Goal: Task Accomplishment & Management: Complete application form

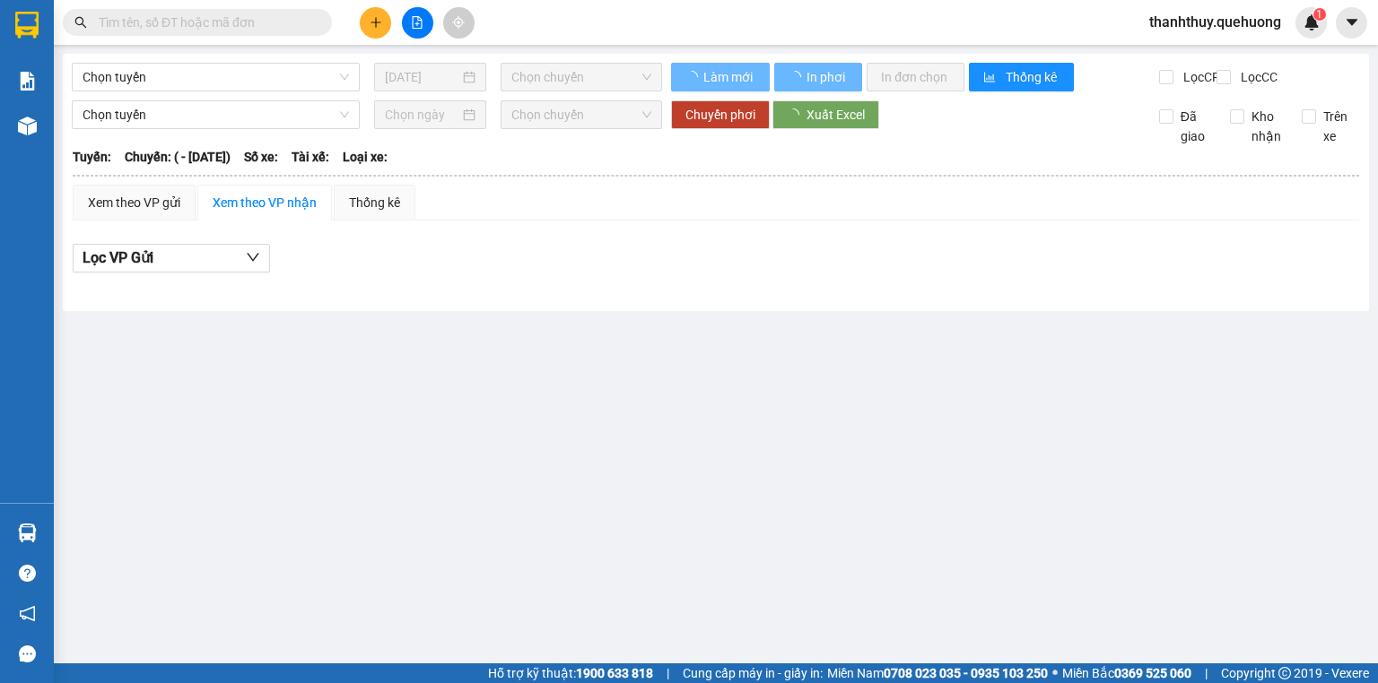
click at [220, 22] on input "text" at bounding box center [205, 23] width 212 height 20
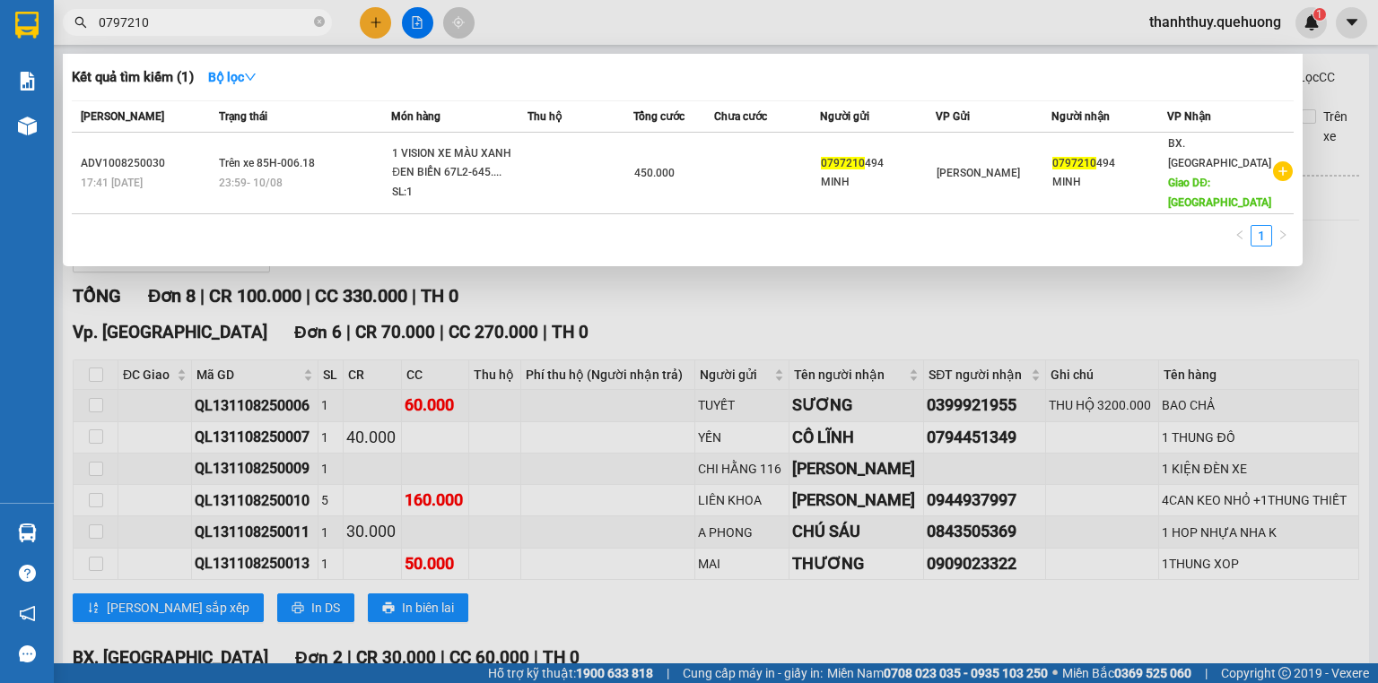
type input "0797210"
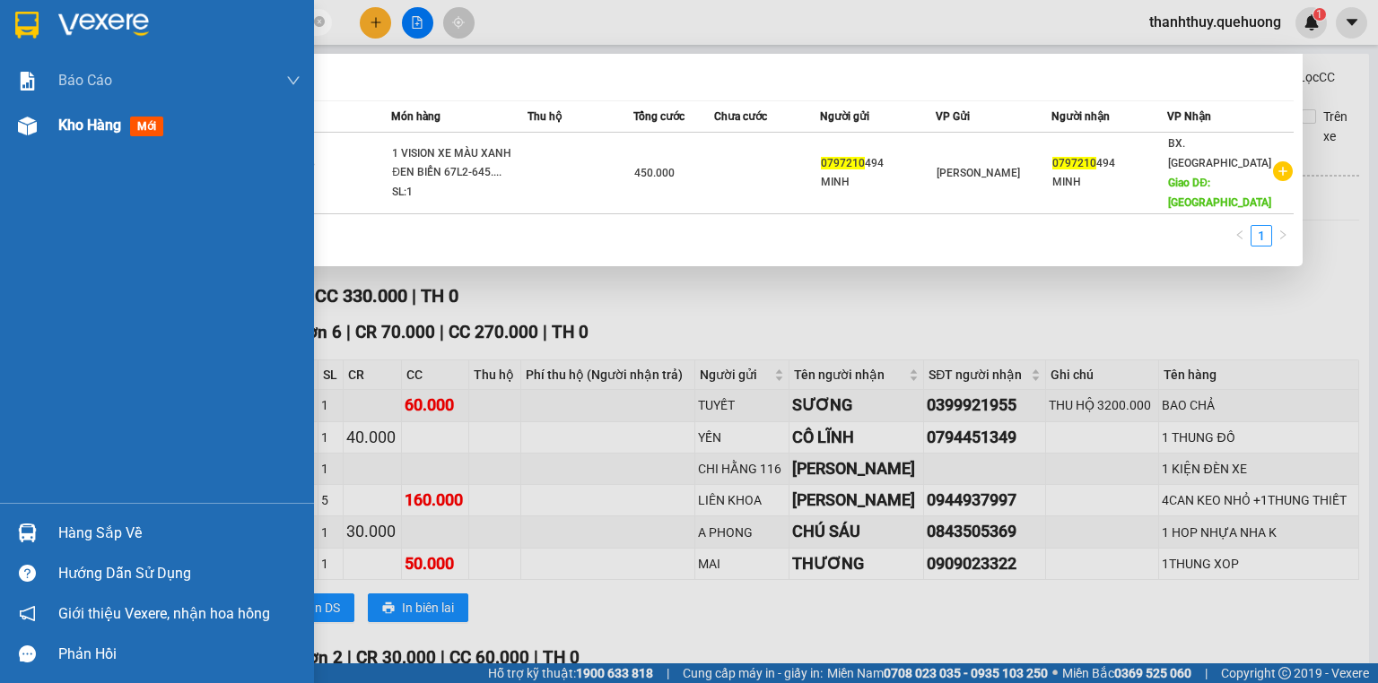
click at [107, 117] on span "Kho hàng" at bounding box center [89, 125] width 63 height 17
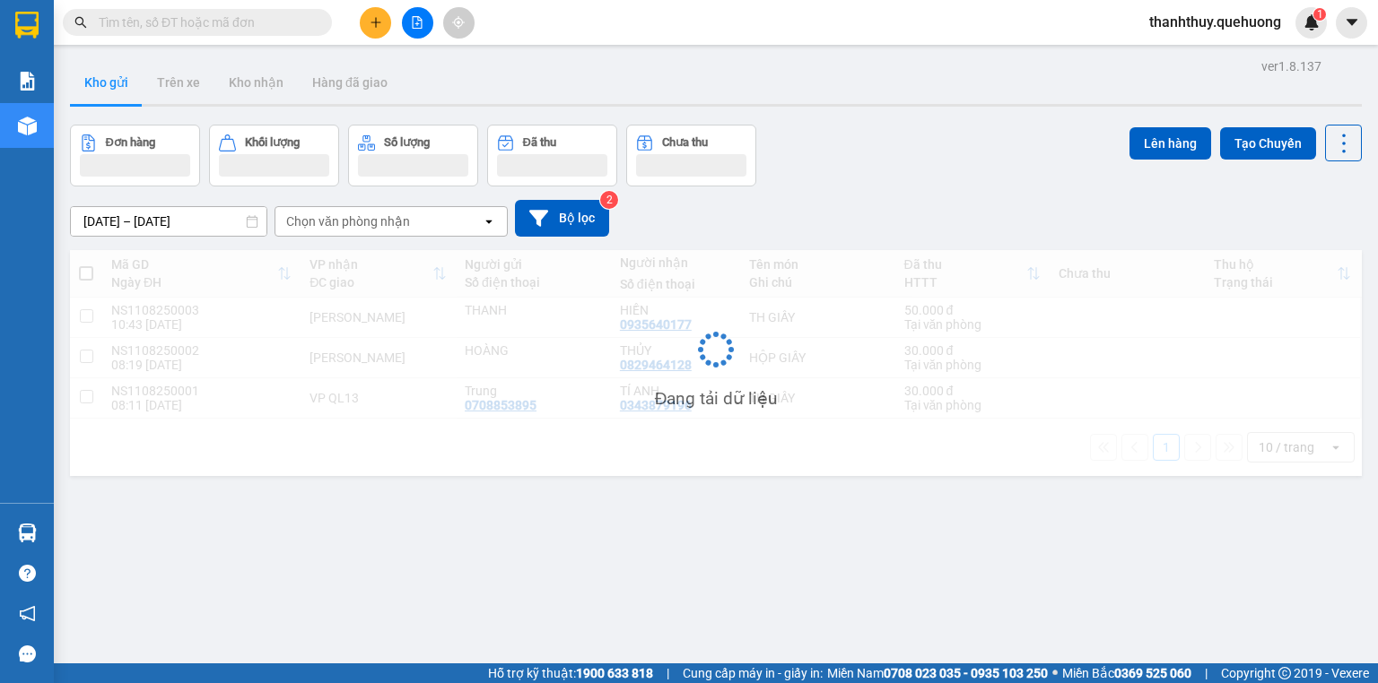
click at [612, 15] on div "Kết quả tìm kiếm ( 0 ) Bộ lọc No Data thanhthuy.quehuong 1" at bounding box center [689, 22] width 1378 height 45
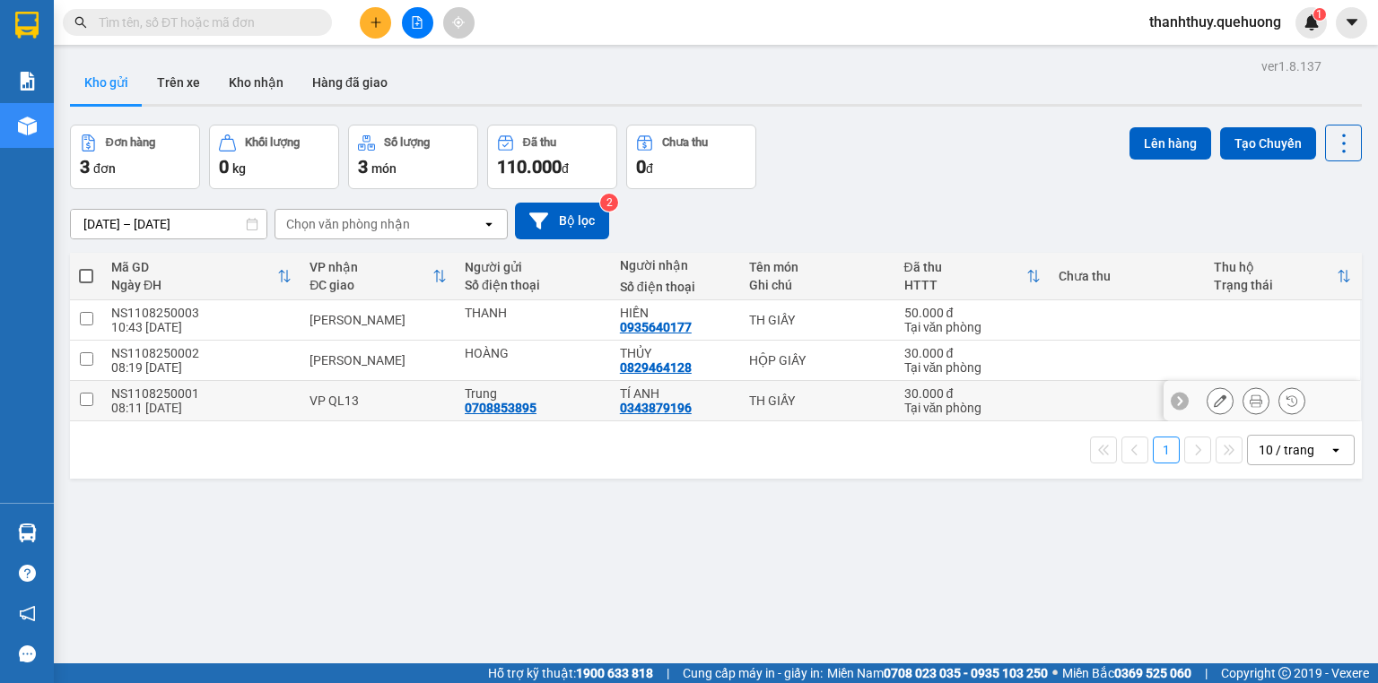
click at [82, 398] on input "checkbox" at bounding box center [86, 399] width 13 height 13
checkbox input "true"
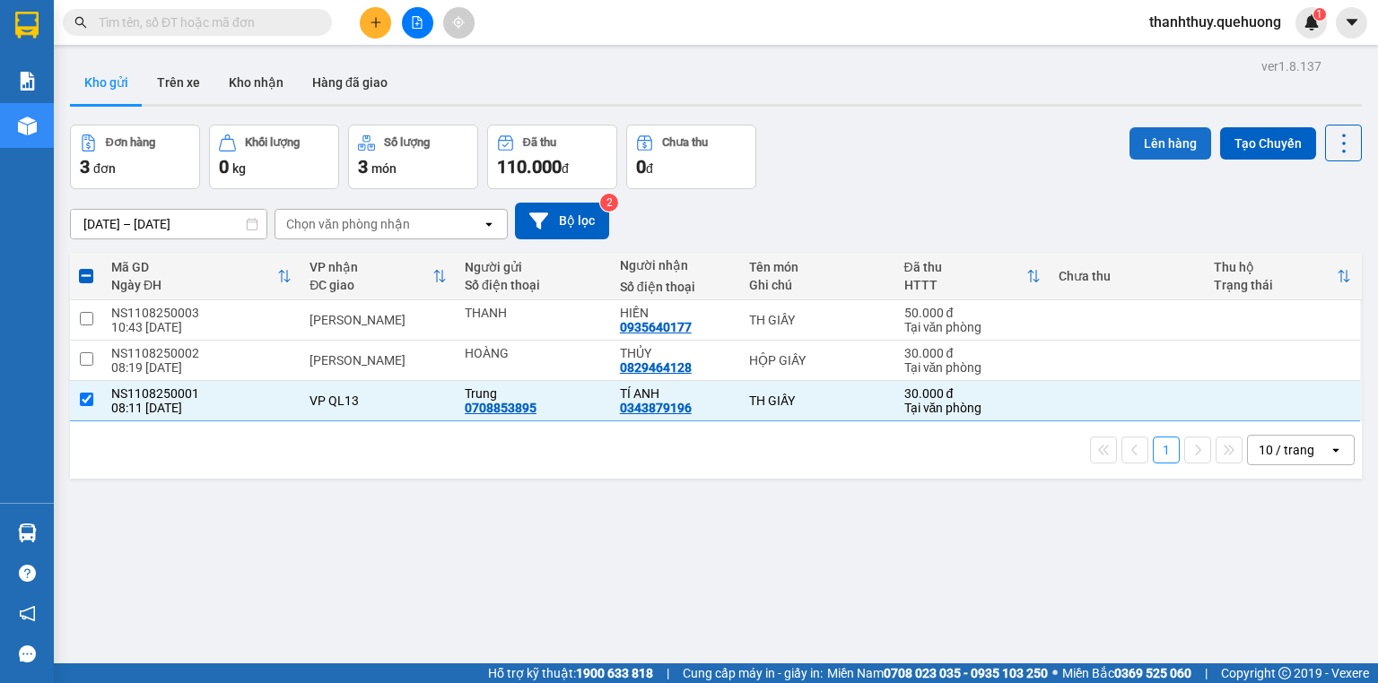
click at [1136, 137] on button "Lên hàng" at bounding box center [1170, 143] width 82 height 32
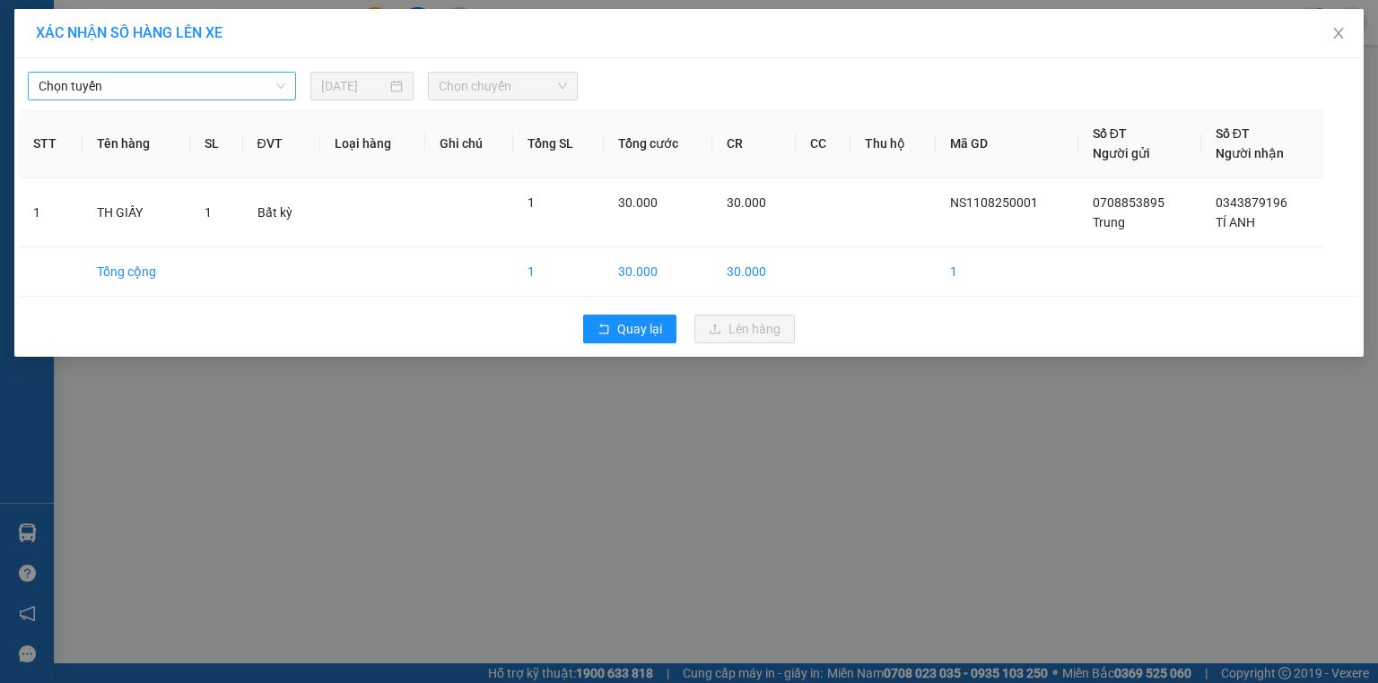
click at [151, 89] on span "Chọn tuyến" at bounding box center [162, 86] width 247 height 27
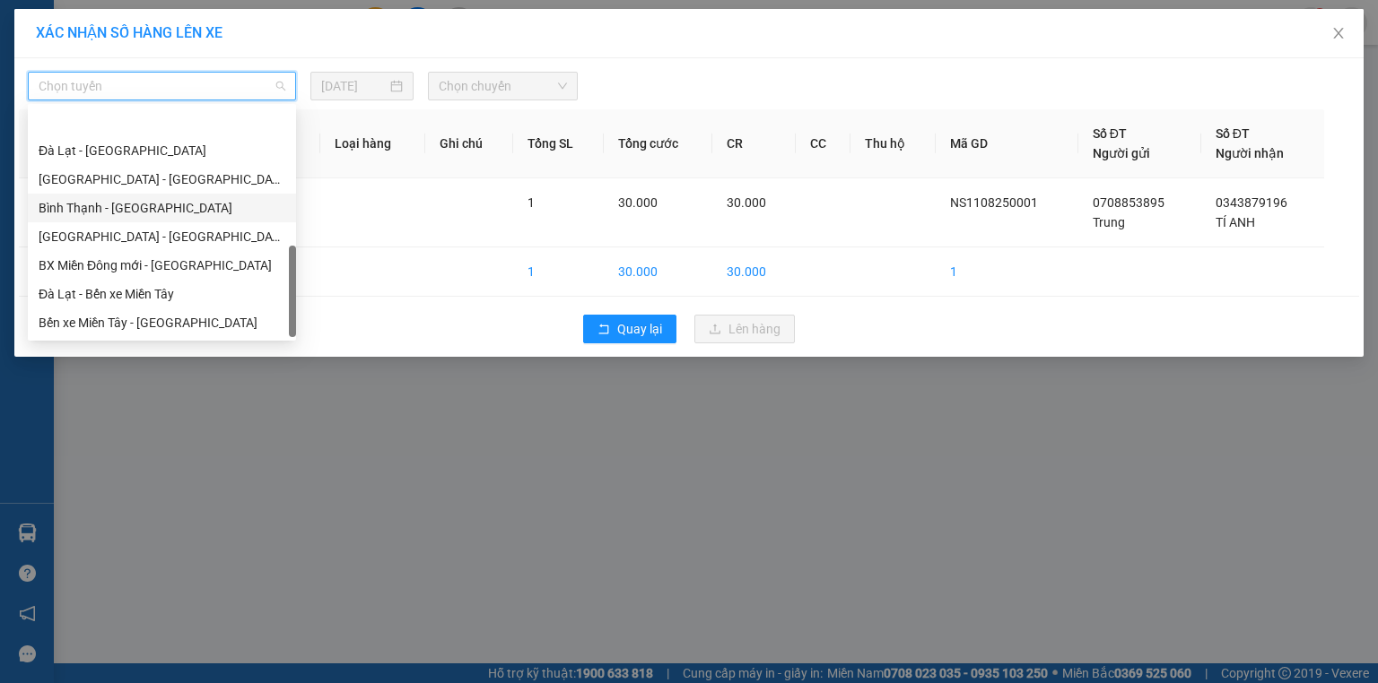
scroll to position [488, 0]
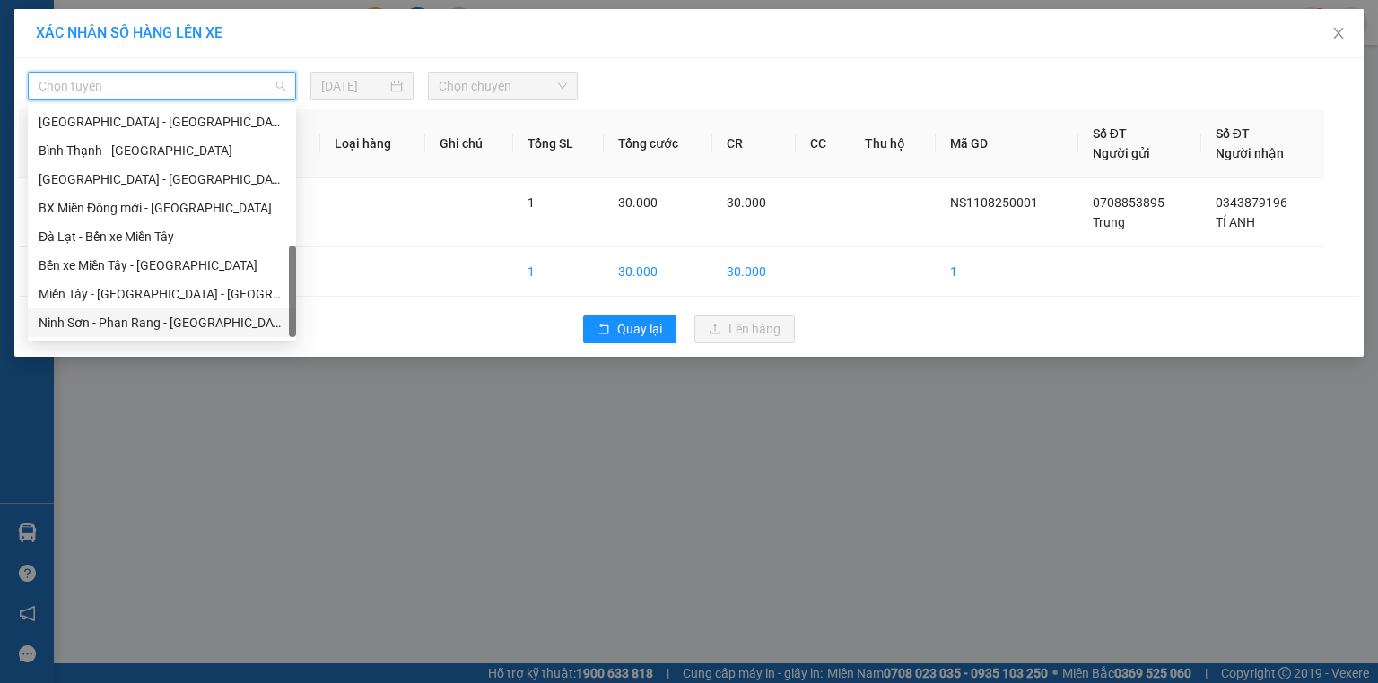
click at [118, 318] on div "Ninh Sơn - Phan Rang - [GEOGRAPHIC_DATA]" at bounding box center [162, 323] width 247 height 20
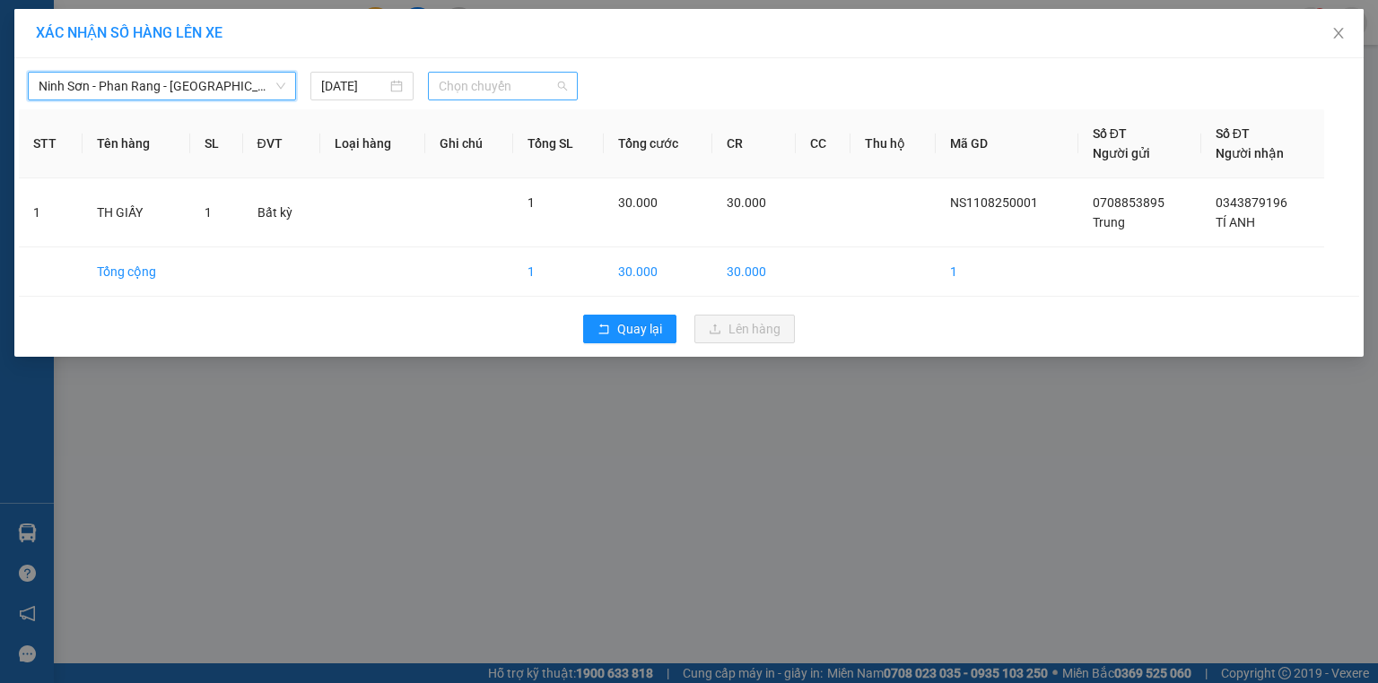
click at [508, 79] on span "Chọn chuyến" at bounding box center [503, 86] width 129 height 27
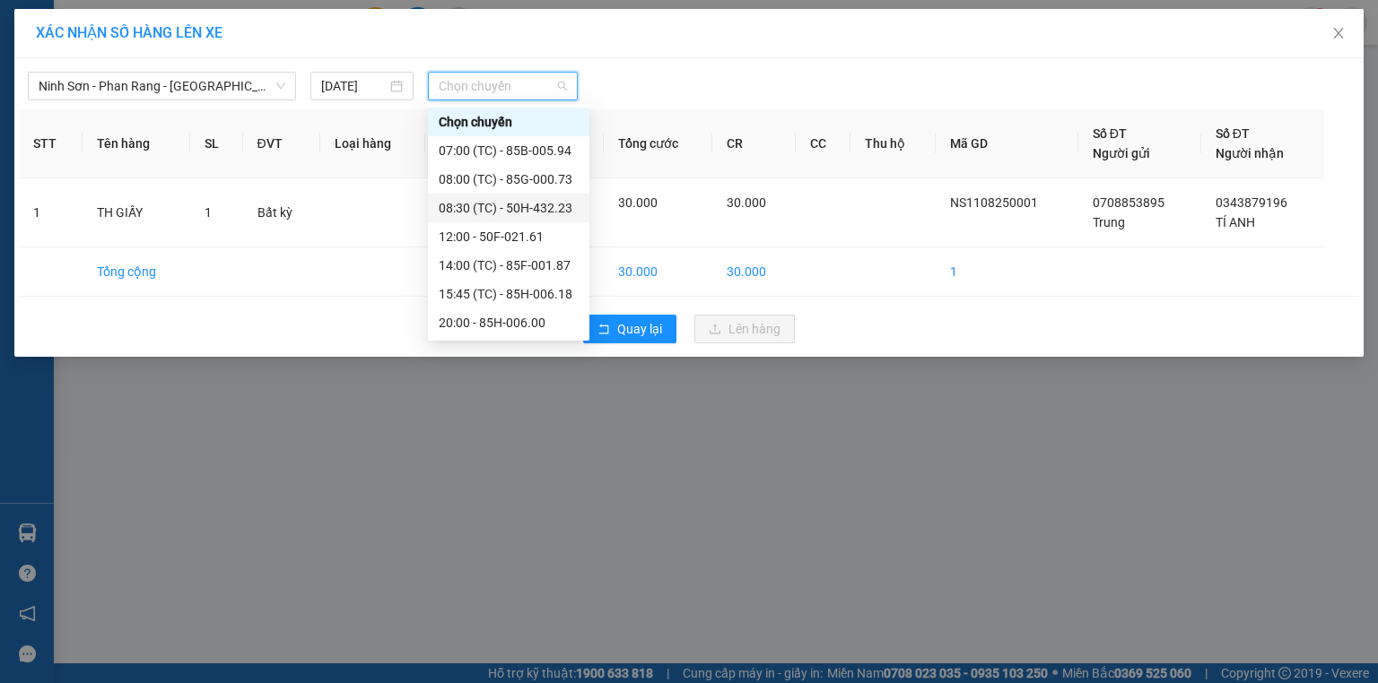
click at [500, 206] on div "08:30 (TC) - 50H-432.23" at bounding box center [509, 208] width 140 height 20
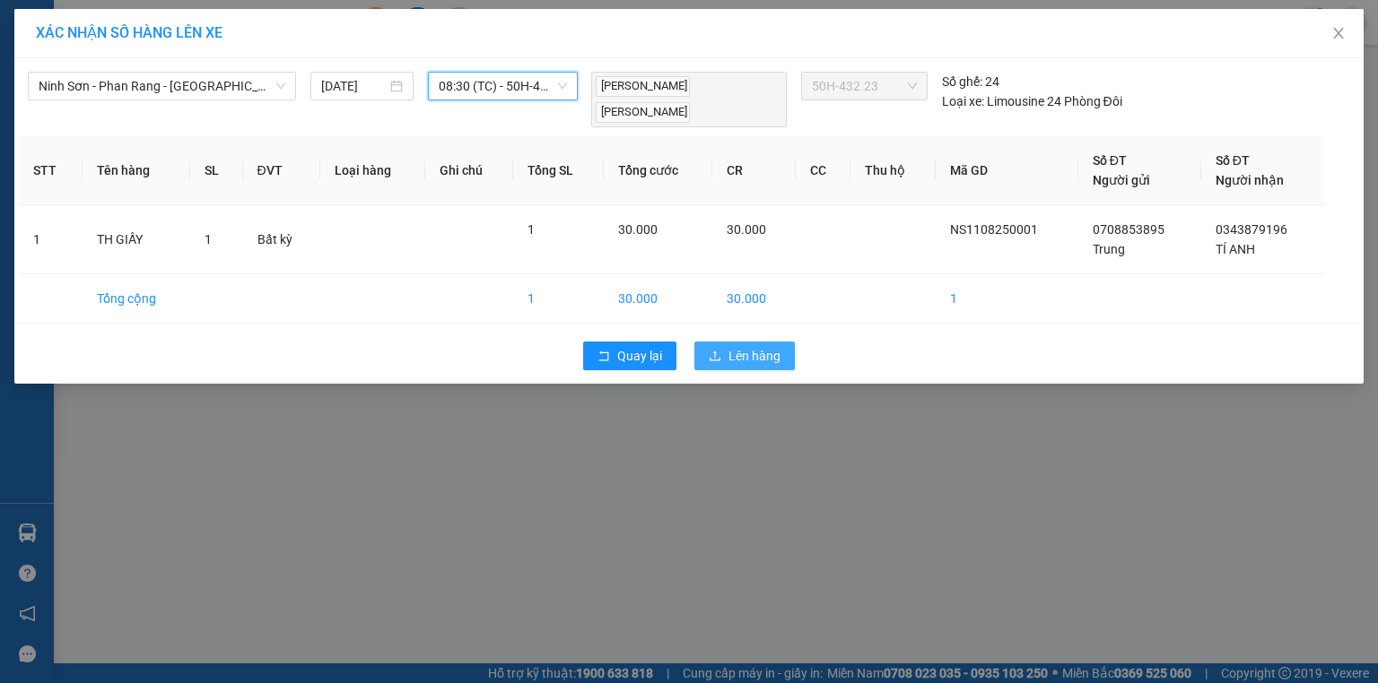
click at [707, 352] on button "Lên hàng" at bounding box center [744, 356] width 100 height 29
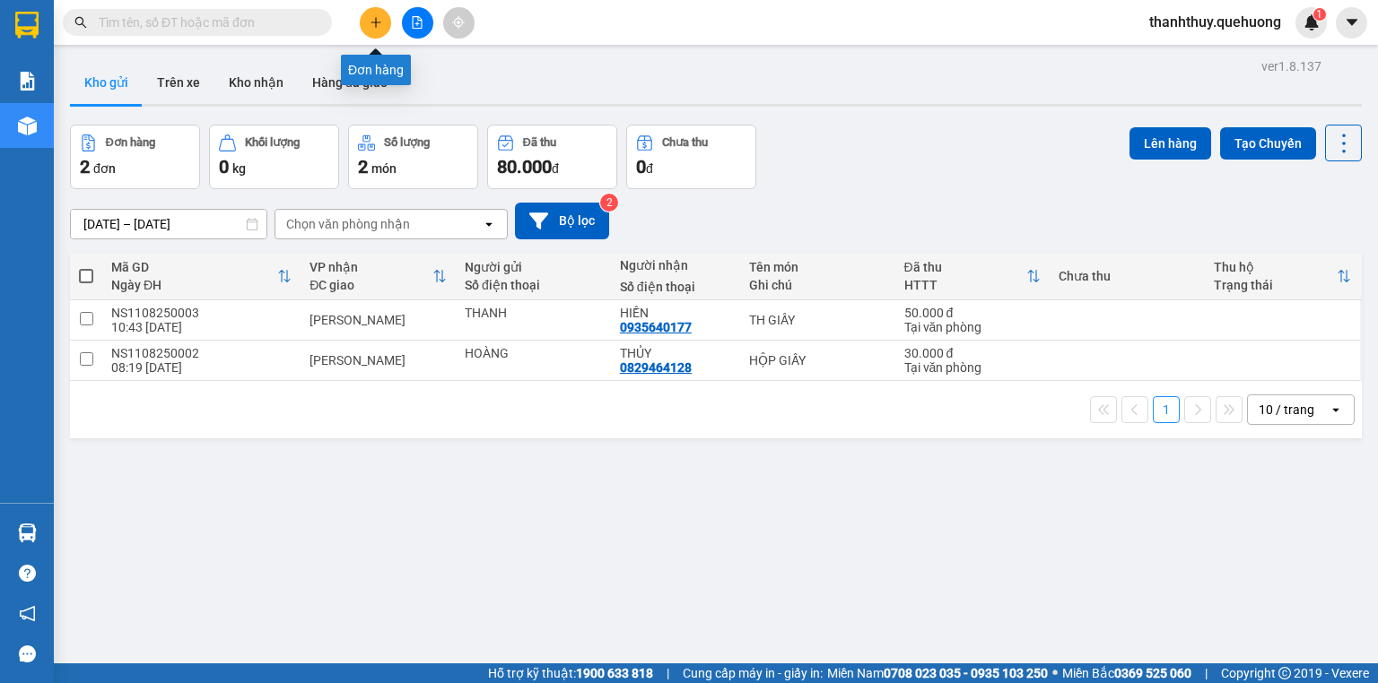
click at [372, 25] on icon "plus" at bounding box center [376, 22] width 13 height 13
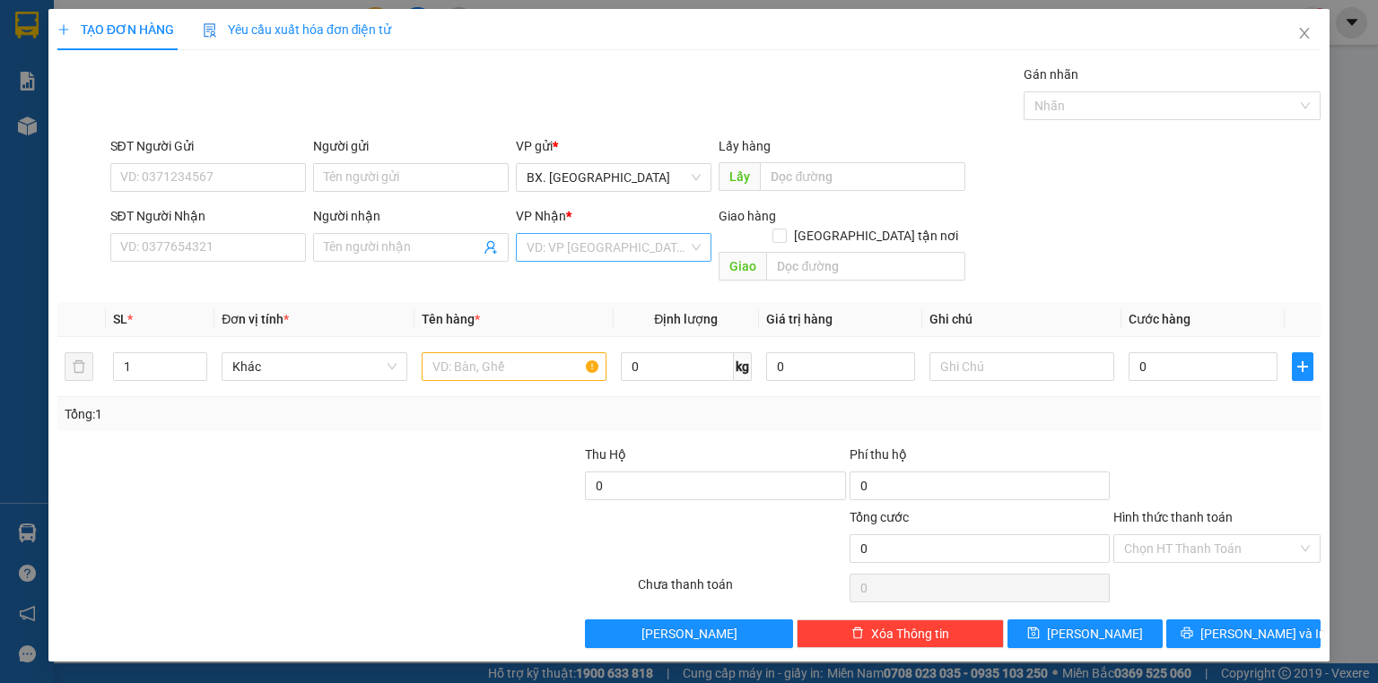
click at [549, 256] on input "search" at bounding box center [606, 247] width 161 height 27
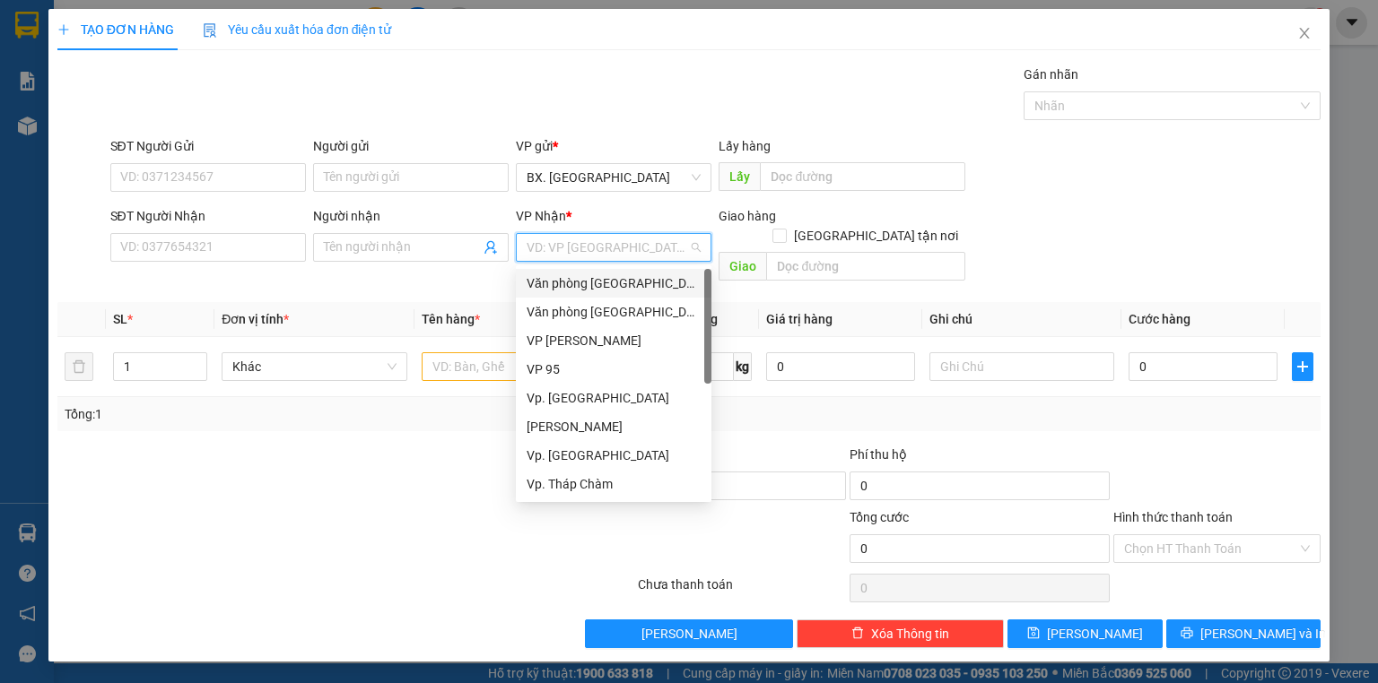
click at [613, 283] on div "Văn phòng [GEOGRAPHIC_DATA]" at bounding box center [613, 284] width 174 height 20
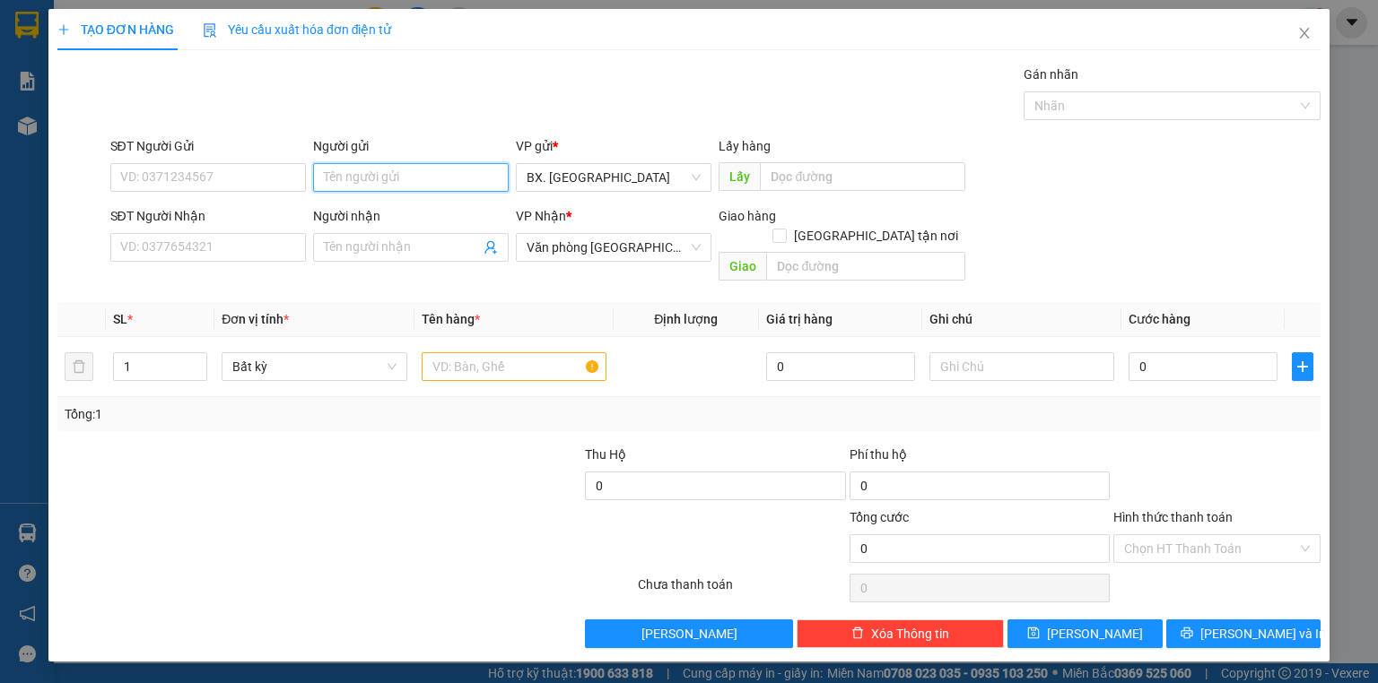
click at [407, 170] on input "Người gửi" at bounding box center [411, 177] width 196 height 29
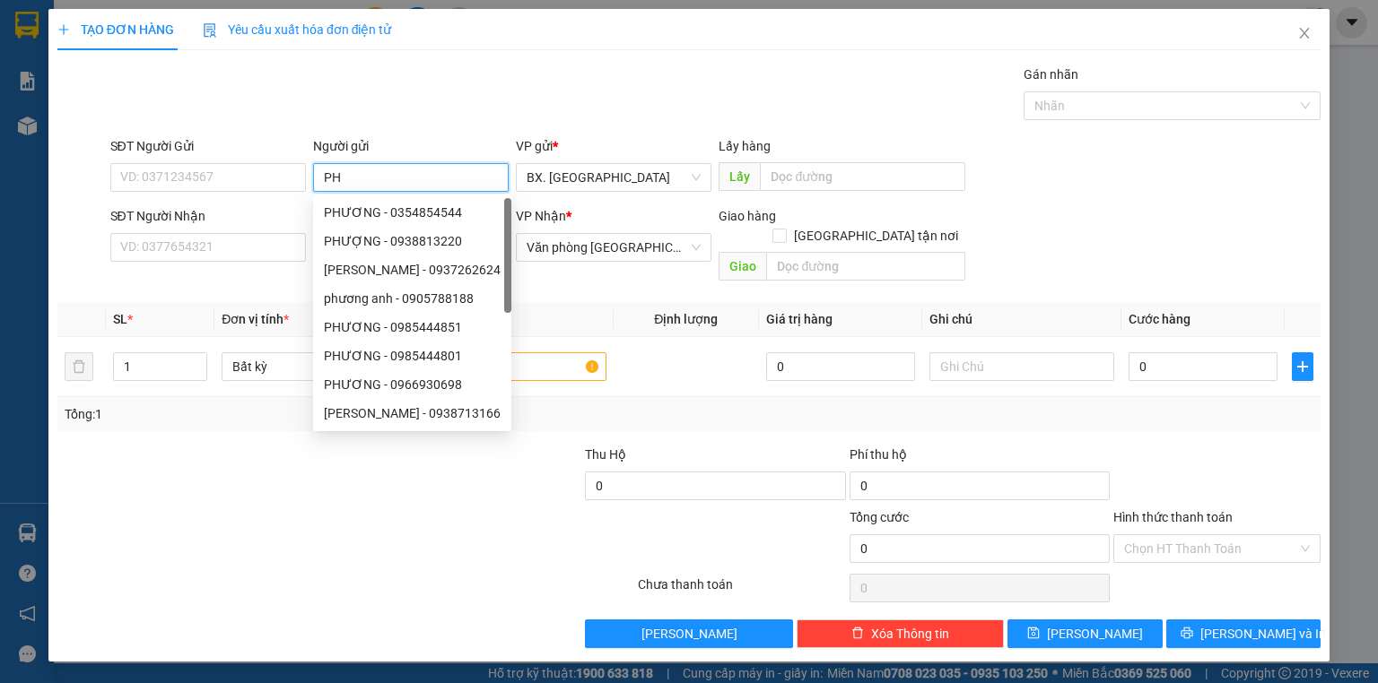
type input "P"
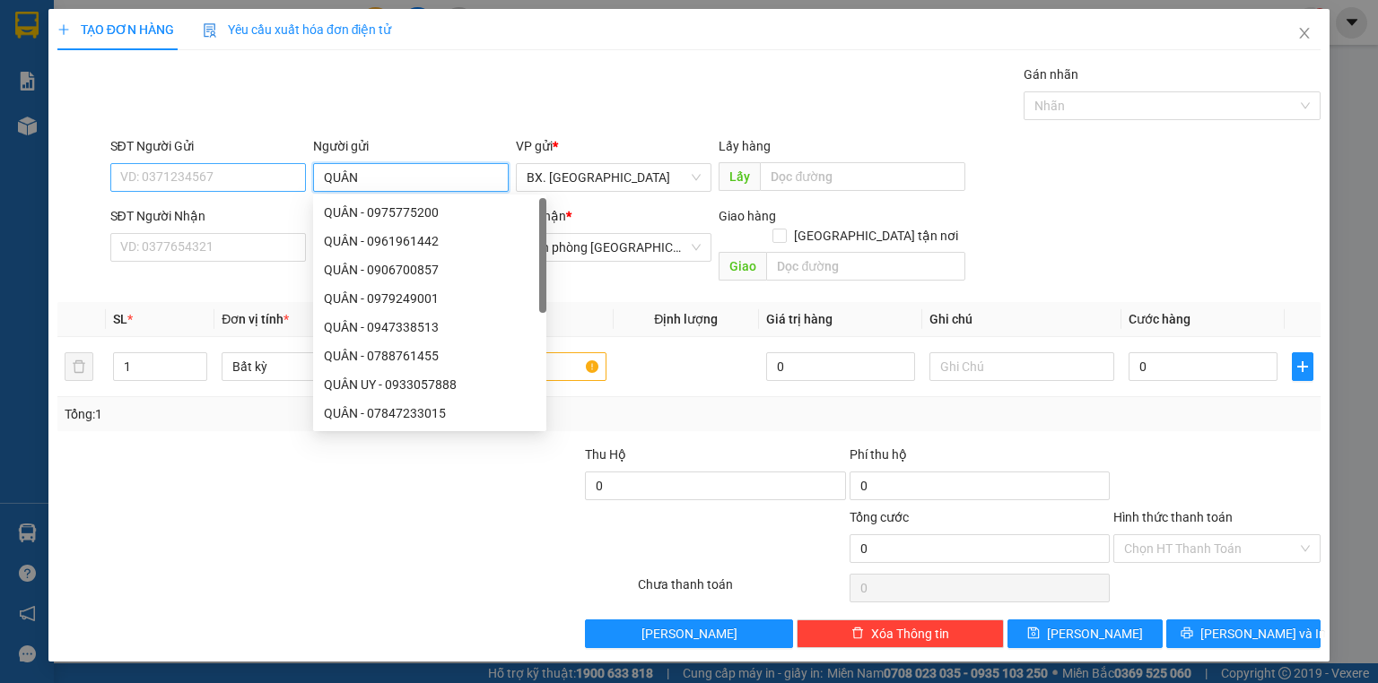
type input "QUÂN"
click at [240, 172] on input "SĐT Người Gửi" at bounding box center [208, 177] width 196 height 29
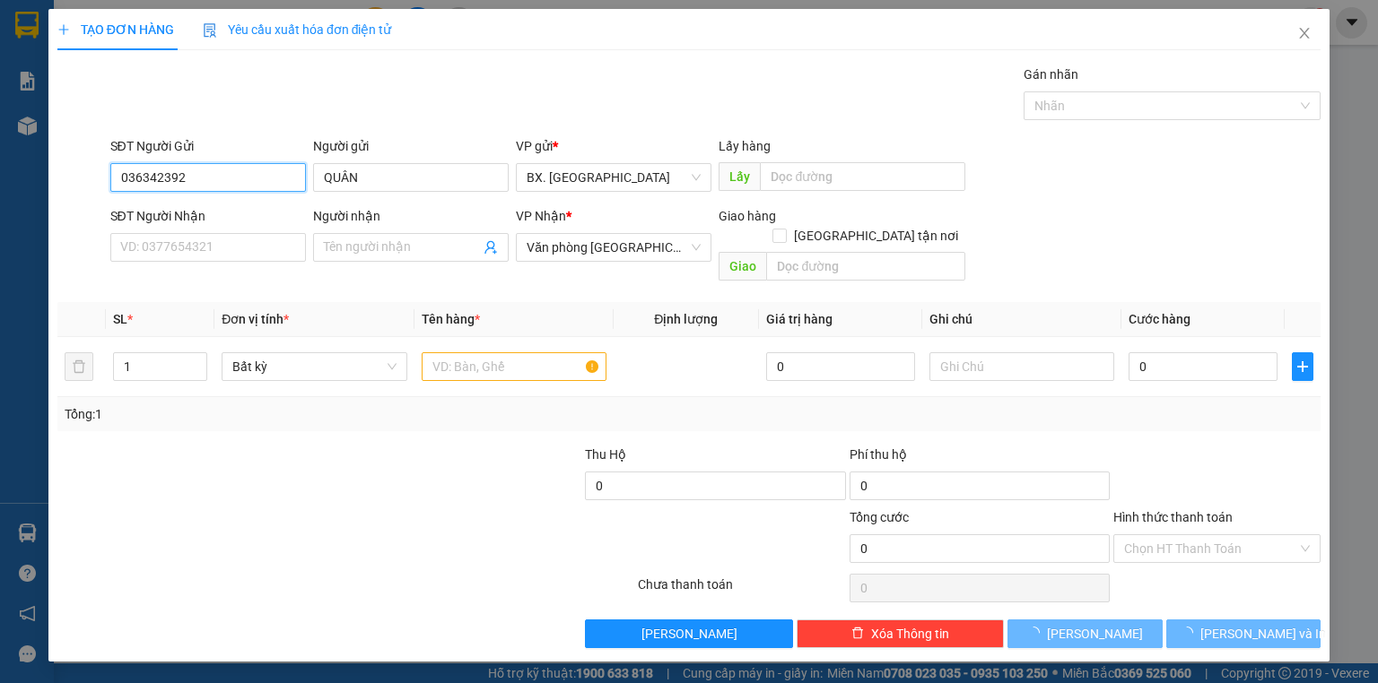
type input "0363423929"
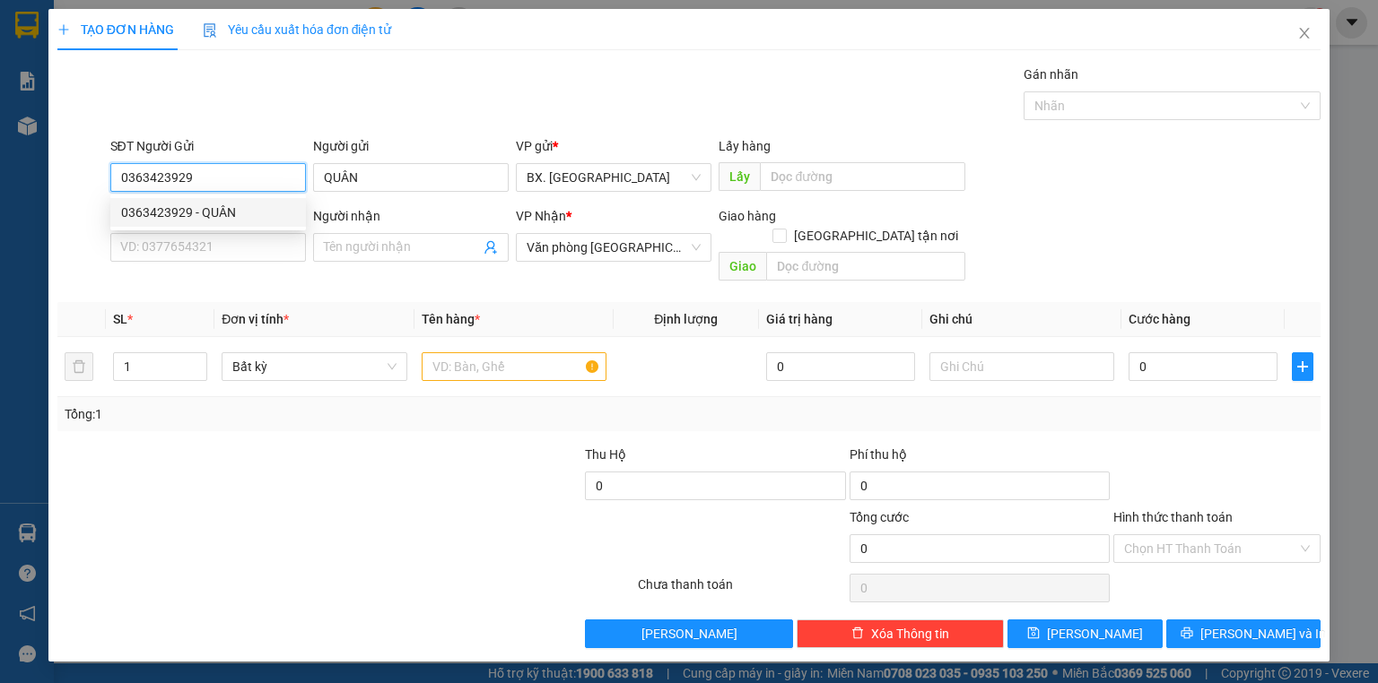
click at [156, 220] on div "0363423929 - QUÂN" at bounding box center [208, 213] width 174 height 20
type input "60.000"
type input "0363423929"
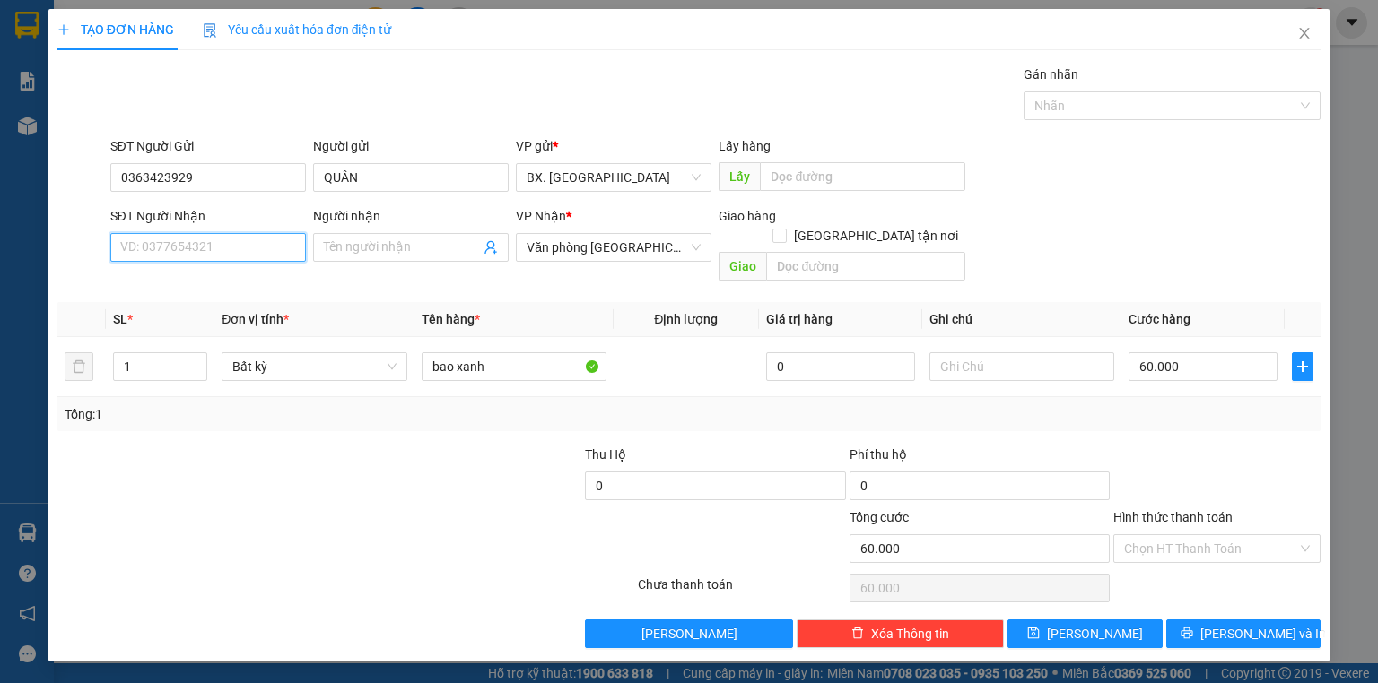
click at [183, 247] on input "SĐT Người Nhận" at bounding box center [208, 247] width 196 height 29
click at [159, 283] on div "0343547233 - THẢO" at bounding box center [208, 283] width 174 height 20
type input "0343547233"
type input "THẢO"
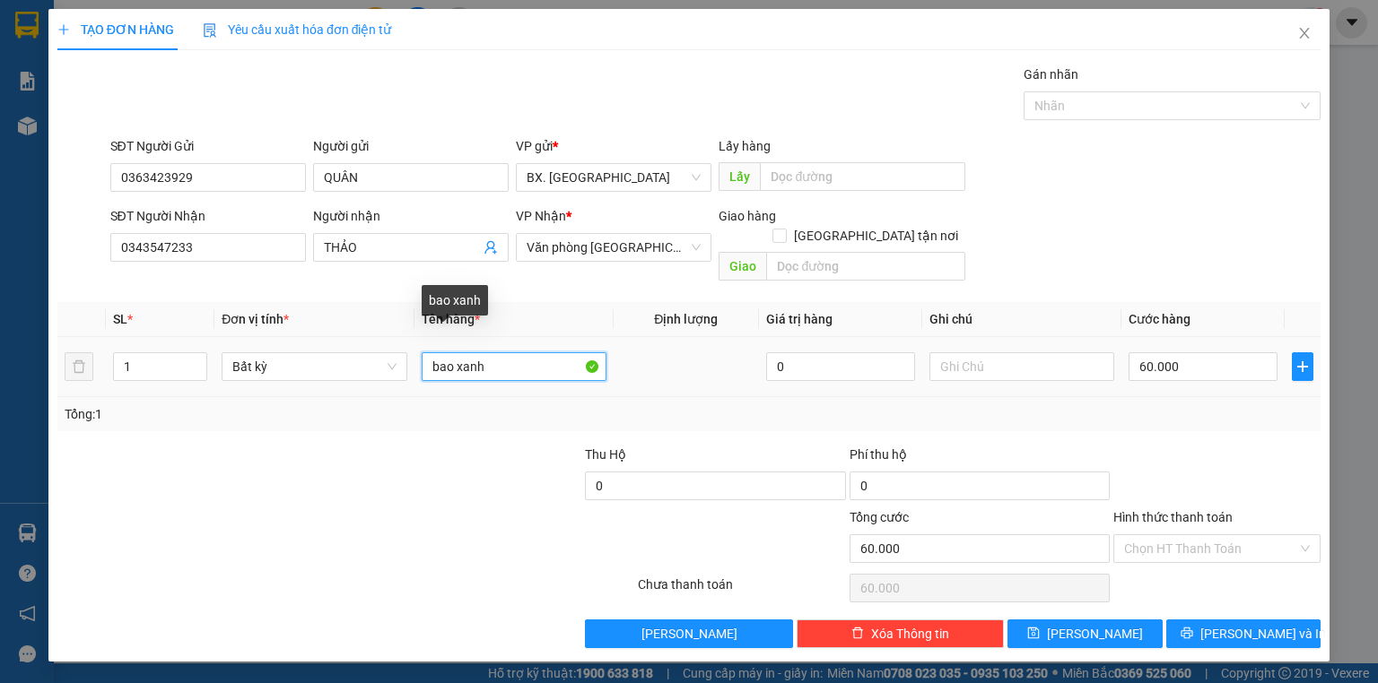
click at [497, 352] on input "bao xanh" at bounding box center [514, 366] width 185 height 29
click at [498, 352] on input "bao xanh" at bounding box center [514, 366] width 185 height 29
click at [1056, 194] on div "SĐT Người Gửi 0363423929 Người gửi QUÂN VP gửi * BX. [GEOGRAPHIC_DATA] Lấy hàng…" at bounding box center [716, 167] width 1218 height 63
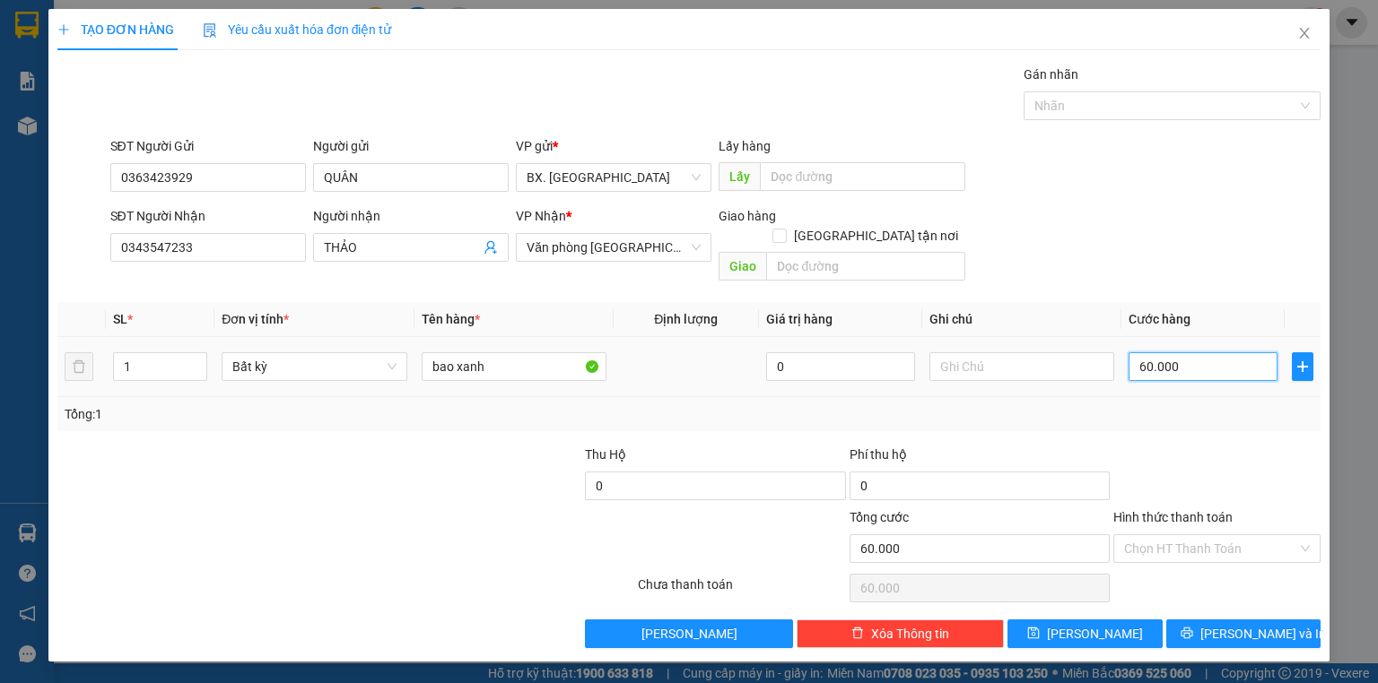
click at [1169, 352] on input "60.000" at bounding box center [1202, 366] width 149 height 29
drag, startPoint x: 1161, startPoint y: 207, endPoint x: 1167, endPoint y: 226, distance: 19.9
click at [1161, 204] on form "SĐT Người Gửi 0363423929 Người gửi QUÂN VP gửi * BX. [GEOGRAPHIC_DATA] Lấy hàng…" at bounding box center [688, 212] width 1263 height 152
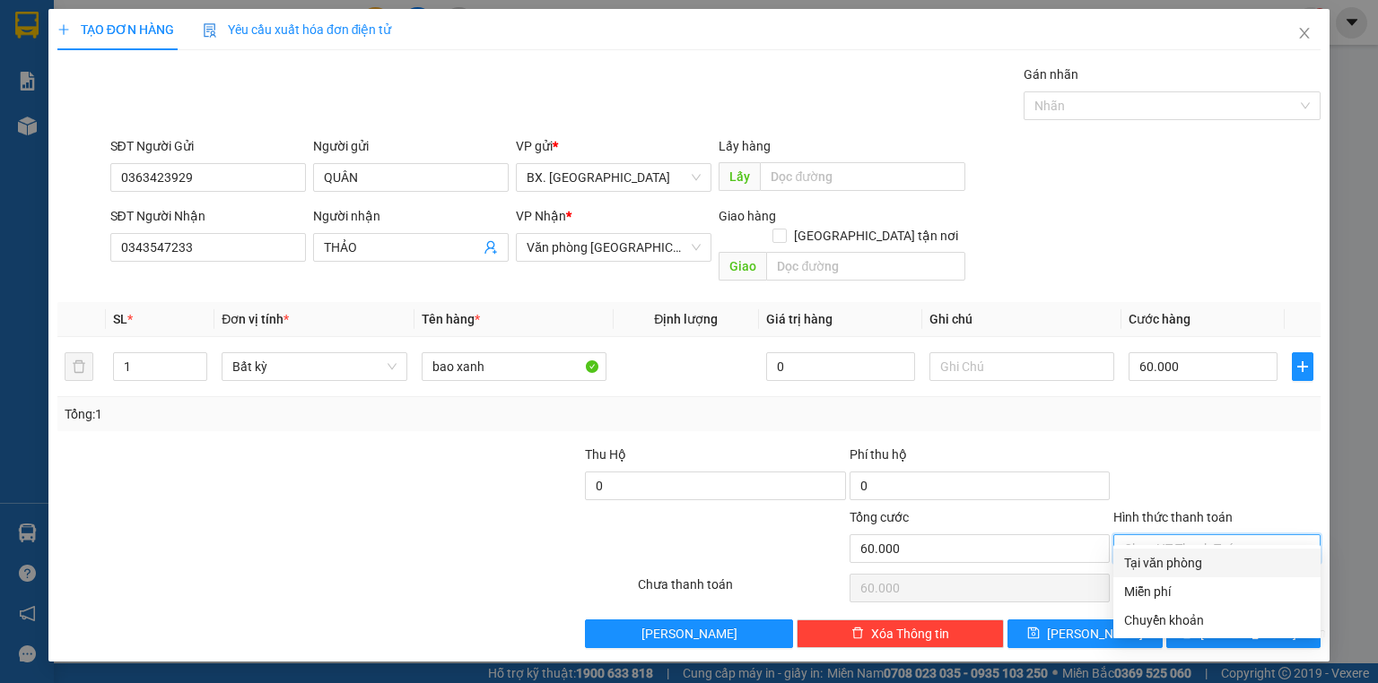
click at [1188, 537] on input "Hình thức thanh toán" at bounding box center [1210, 548] width 173 height 27
click at [1184, 570] on div "Tại văn phòng" at bounding box center [1217, 563] width 186 height 20
type input "0"
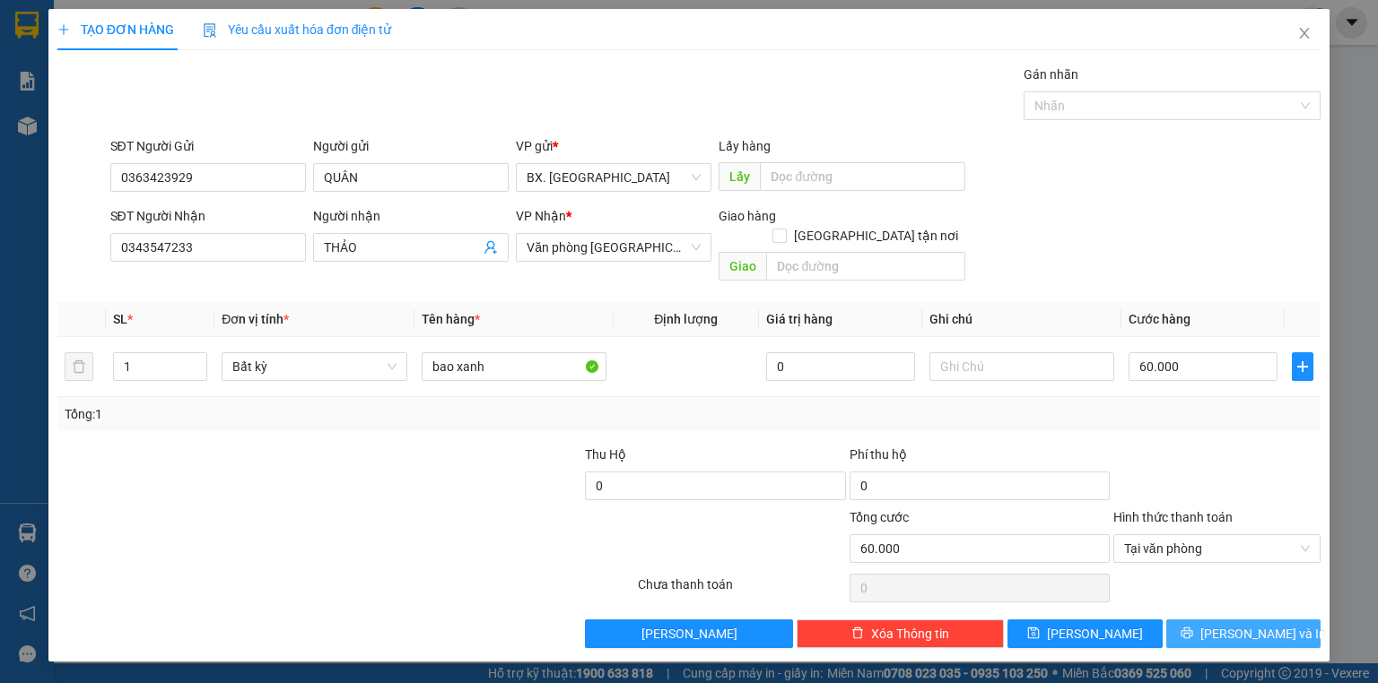
click at [1201, 620] on button "[PERSON_NAME] và In" at bounding box center [1243, 634] width 155 height 29
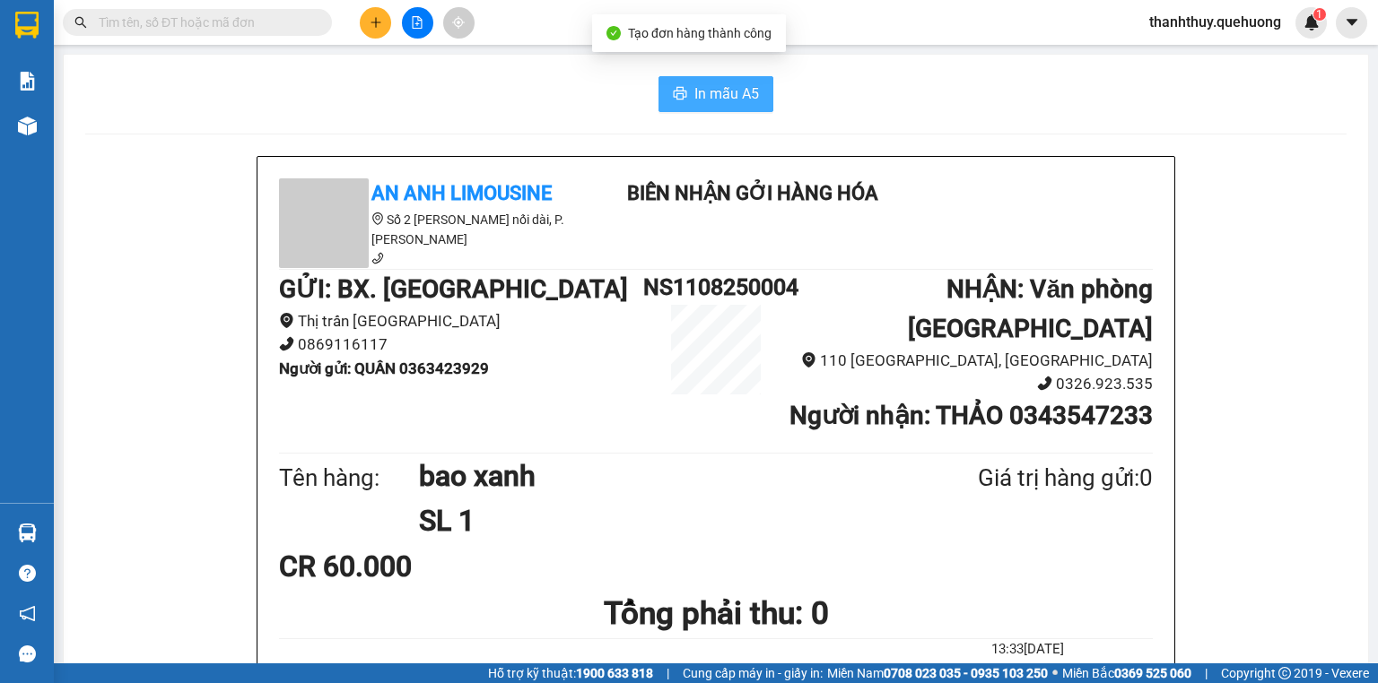
click at [688, 100] on button "In mẫu A5" at bounding box center [715, 94] width 115 height 36
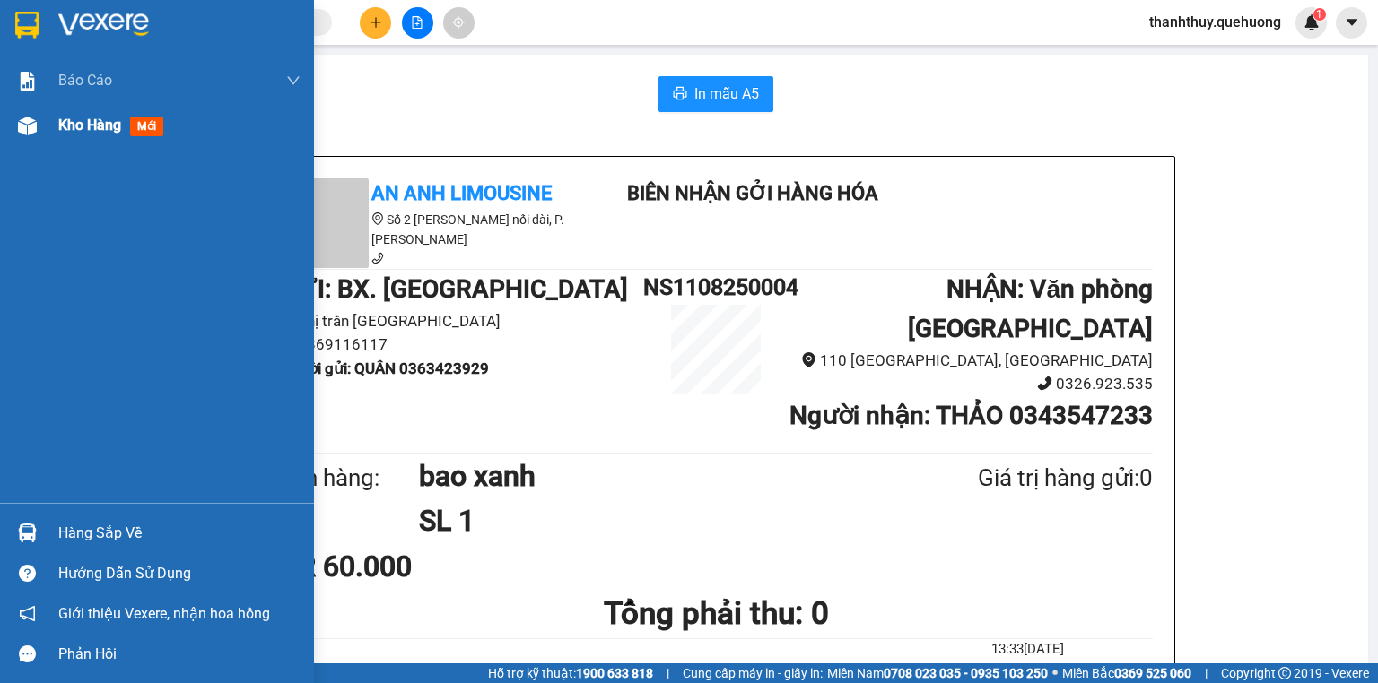
click at [82, 114] on div "Kho hàng mới" at bounding box center [114, 125] width 112 height 22
